Goal: Transaction & Acquisition: Purchase product/service

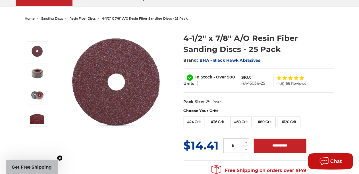
scroll to position [57, 0]
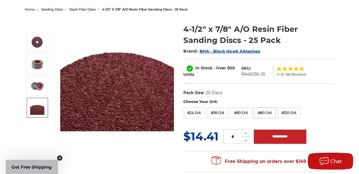
click at [266, 114] on label "#80 Grit" at bounding box center [265, 113] width 22 height 11
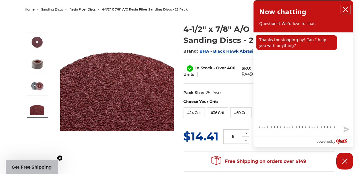
click at [347, 8] on icon "close chatbox" at bounding box center [346, 9] width 5 height 5
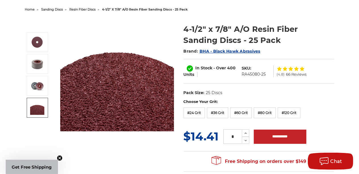
scroll to position [85, 0]
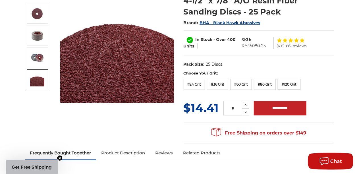
click at [288, 86] on label "#120 Grit" at bounding box center [289, 84] width 23 height 11
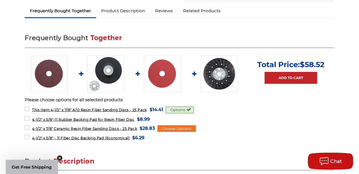
scroll to position [256, 0]
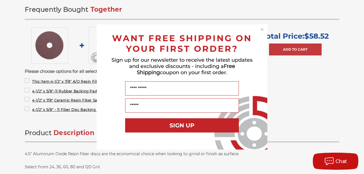
click at [263, 30] on circle "Close dialog" at bounding box center [262, 29] width 5 height 5
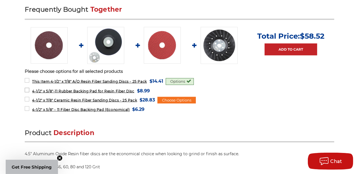
click at [26, 90] on label "4-1/2" x 5/8"-11 Rubber Backing Pad for Resin Fiber Disc MSRP: Was: Now: $8.99 …" at bounding box center [87, 91] width 125 height 8
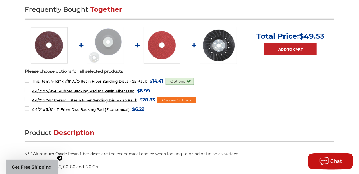
click at [27, 96] on label "4-1/2" x 7/8" Ceramic Resin Fiber Sanding Discs - 25 Pack MSRP: Was: Now: $28.8…" at bounding box center [90, 100] width 130 height 8
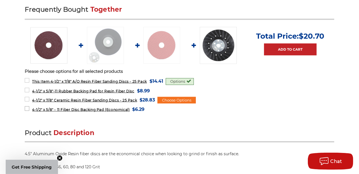
click at [29, 108] on label "4-1/2" x 5/8" - 11 Fiber Disc Backing Pad (Economical) MSRP: Was: Now: $6.29 (Y…" at bounding box center [85, 110] width 120 height 8
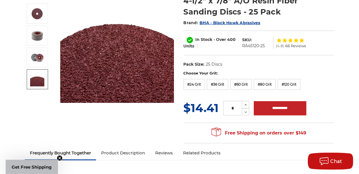
scroll to position [114, 0]
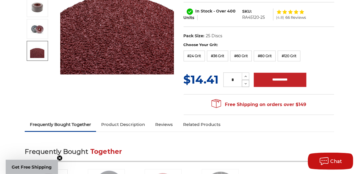
click at [246, 83] on icon at bounding box center [246, 83] width 4 height 5
click at [246, 75] on icon at bounding box center [246, 76] width 4 height 5
type input "*"
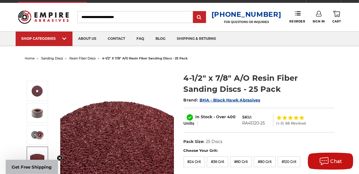
scroll to position [0, 0]
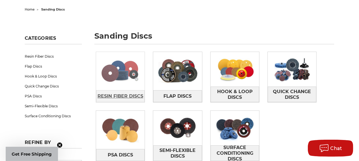
click at [125, 92] on span "Resin Fiber Discs" at bounding box center [121, 97] width 46 height 10
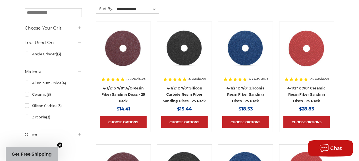
scroll to position [114, 0]
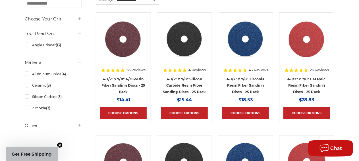
click at [81, 18] on icon at bounding box center [79, 18] width 5 height 5
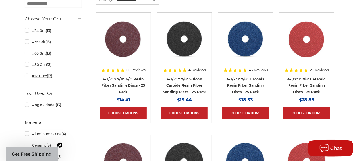
click at [28, 76] on link "#120 Grit (13)" at bounding box center [53, 76] width 57 height 10
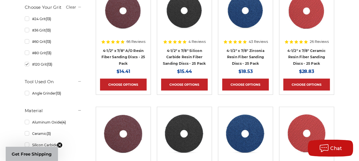
scroll to position [171, 0]
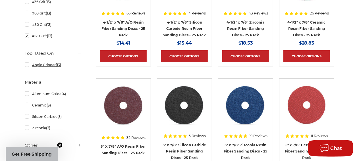
click at [27, 65] on link "Angle Grinder (13)" at bounding box center [53, 65] width 57 height 10
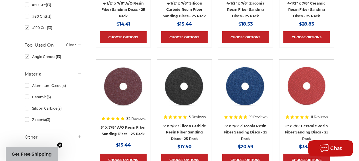
scroll to position [199, 0]
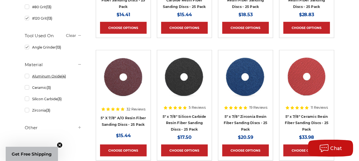
click at [27, 76] on link "Aluminum Oxide (4)" at bounding box center [53, 76] width 57 height 10
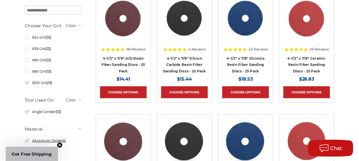
scroll to position [142, 0]
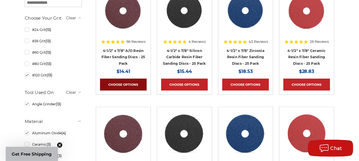
click at [127, 81] on link "Choose Options" at bounding box center [123, 85] width 47 height 12
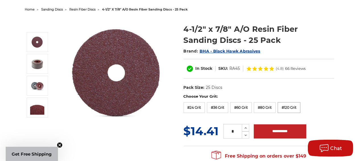
click at [288, 105] on label "#120 Grit" at bounding box center [289, 107] width 23 height 11
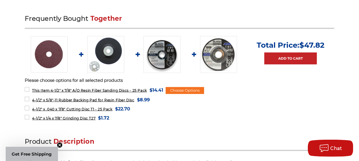
scroll to position [256, 0]
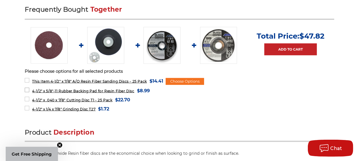
click at [28, 88] on label "4-1/2" x 5/8"-11 Rubber Backing Pad for Resin Fiber Disc MSRP: Was: Now: $8.99 …" at bounding box center [87, 91] width 125 height 8
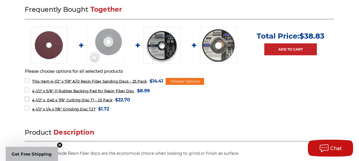
click at [28, 99] on label "4-1/2" x .040 x 7/8" Cutting Disc T1 - 25 Pack MSRP: Was: Now: $22.70 (You save…" at bounding box center [78, 100] width 106 height 8
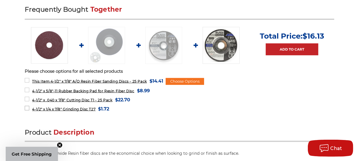
click at [26, 107] on label "4-1/2" x 1/4 x 7/8" Grinding Disc T27 MSRP: Was: Now: $1.72 (You save )" at bounding box center [67, 109] width 84 height 8
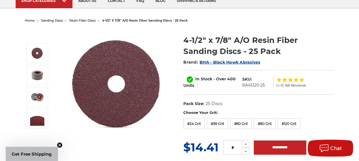
scroll to position [0, 0]
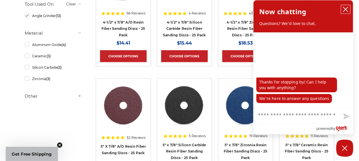
click at [349, 9] on icon "close chatbox" at bounding box center [346, 10] width 6 height 6
